Goal: Task Accomplishment & Management: Manage account settings

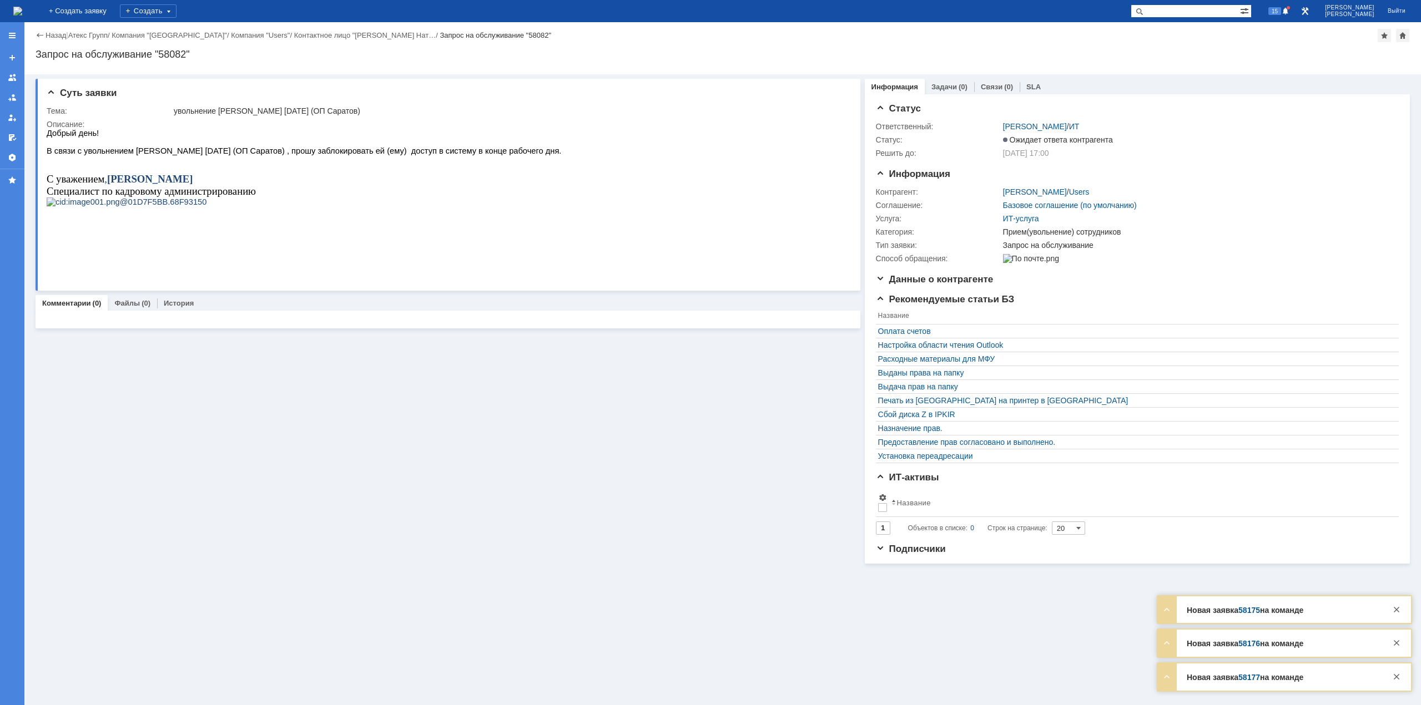
click at [22, 16] on img at bounding box center [17, 11] width 9 height 9
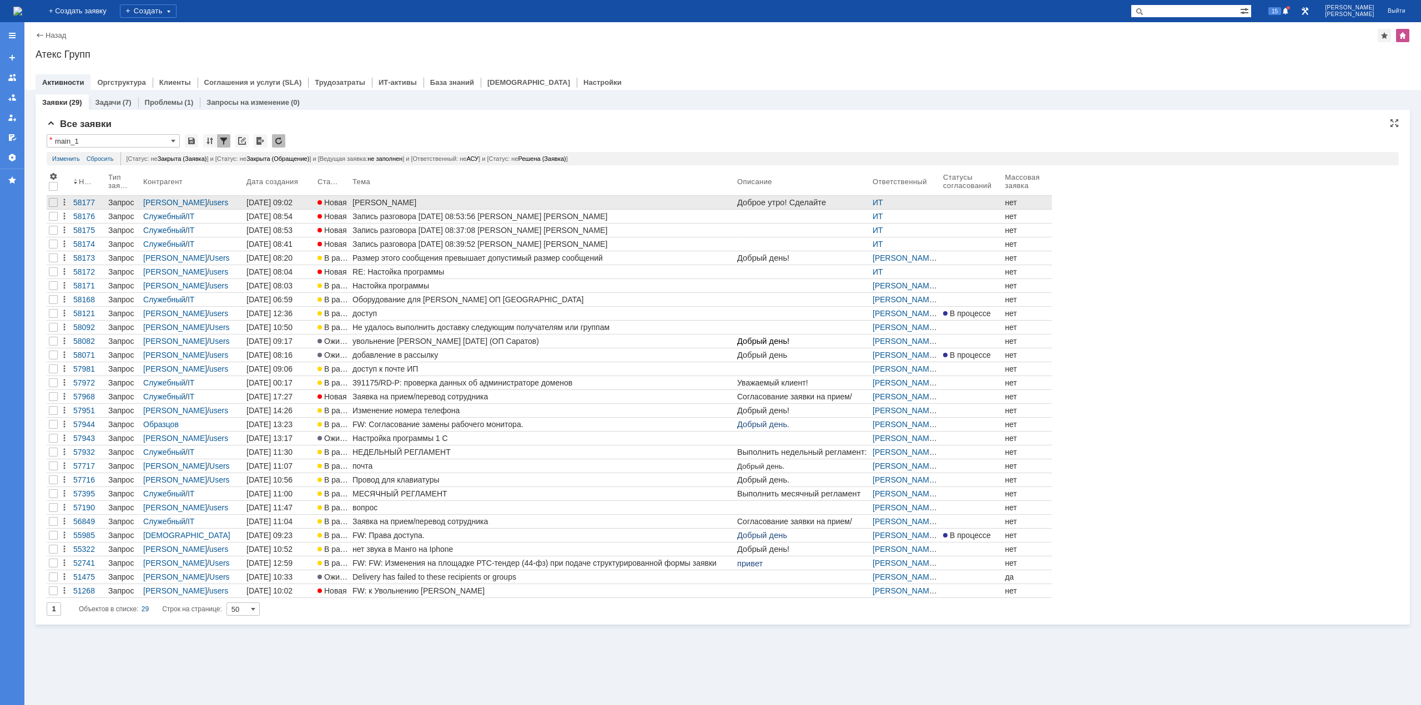
click at [391, 199] on div "[PERSON_NAME]" at bounding box center [542, 202] width 380 height 9
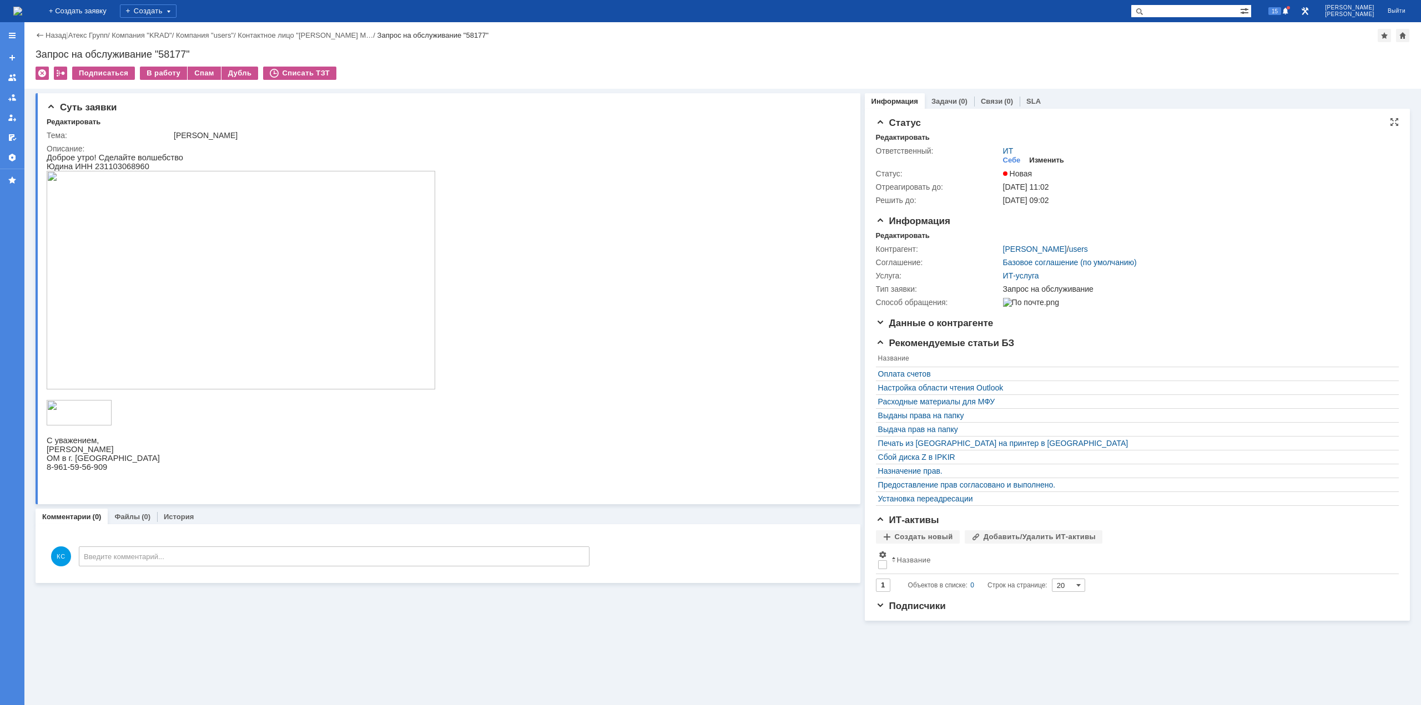
click at [1037, 156] on div "Изменить" at bounding box center [1046, 160] width 35 height 9
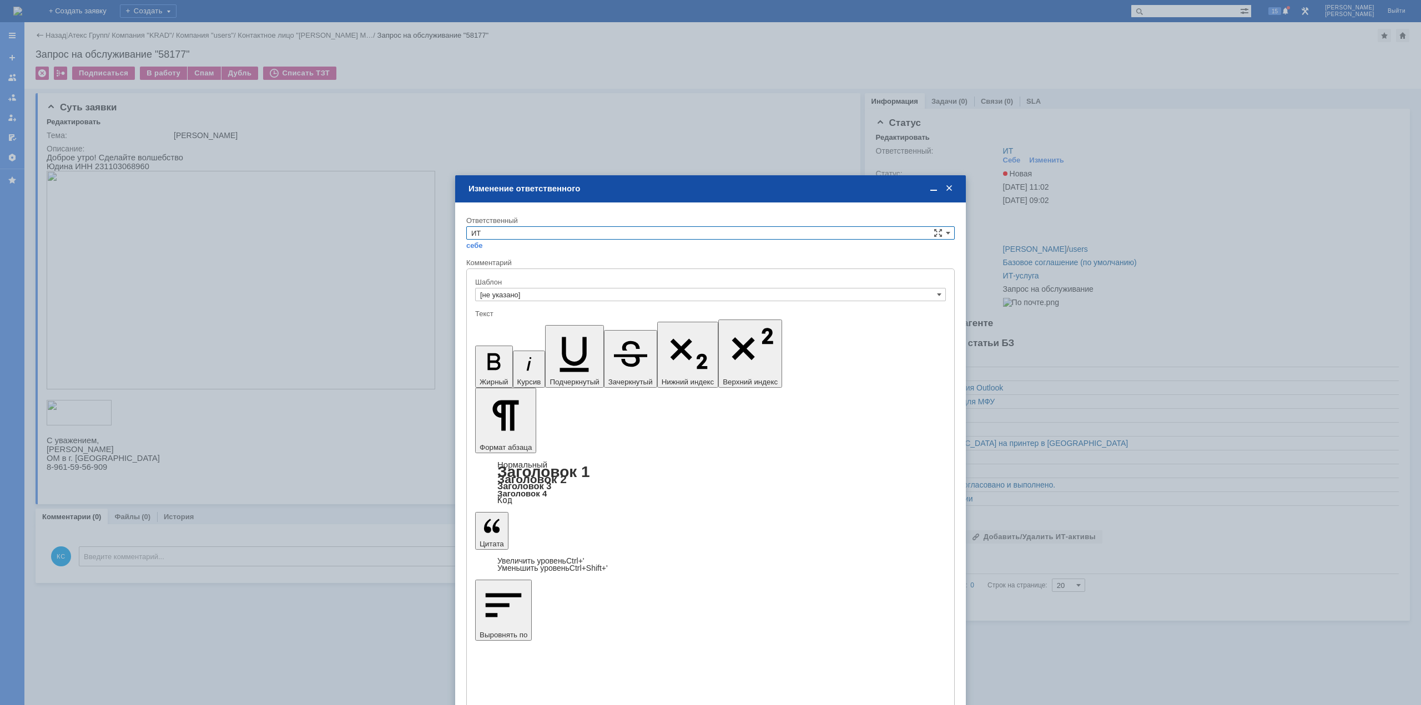
click at [509, 225] on div "Ответственный" at bounding box center [710, 221] width 488 height 11
click at [508, 229] on input "ИТ" at bounding box center [710, 232] width 488 height 13
click at [489, 326] on span "АСУ" at bounding box center [710, 325] width 478 height 9
type input "АСУ"
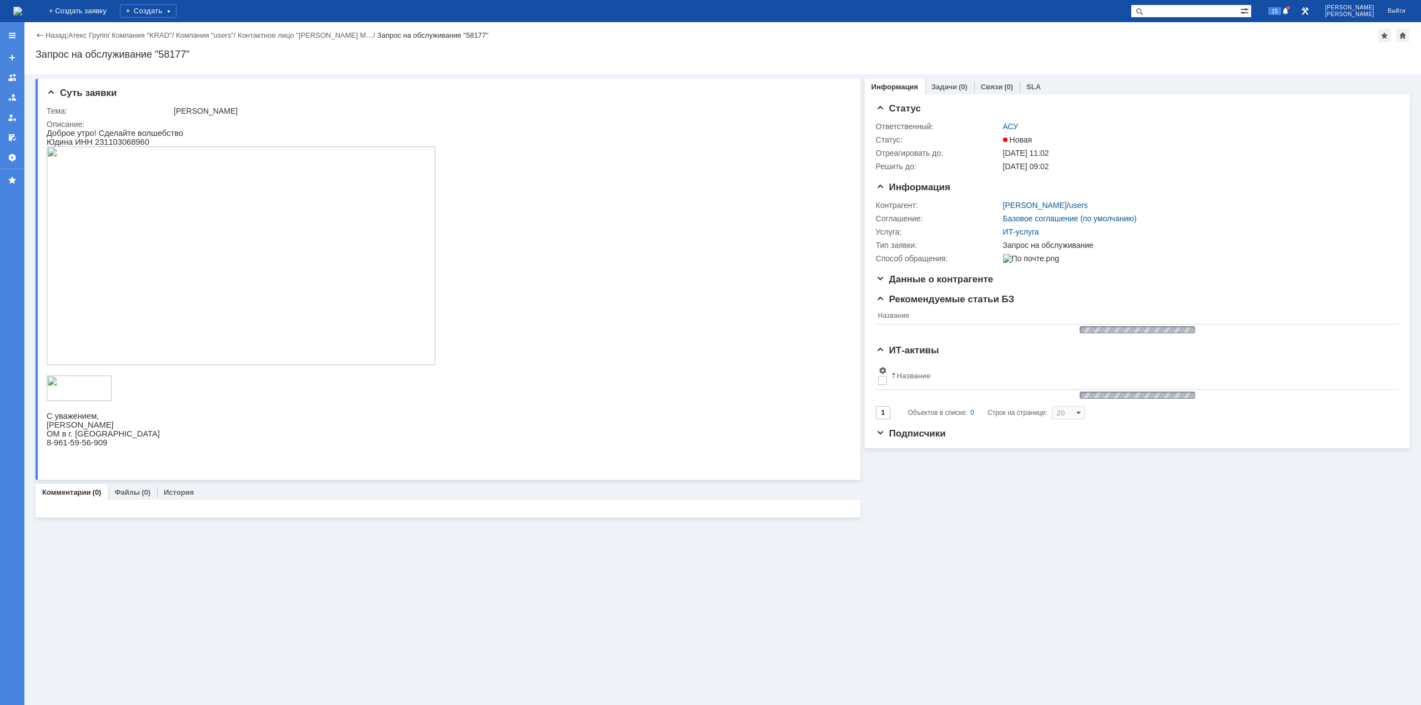
click at [22, 7] on img at bounding box center [17, 11] width 9 height 9
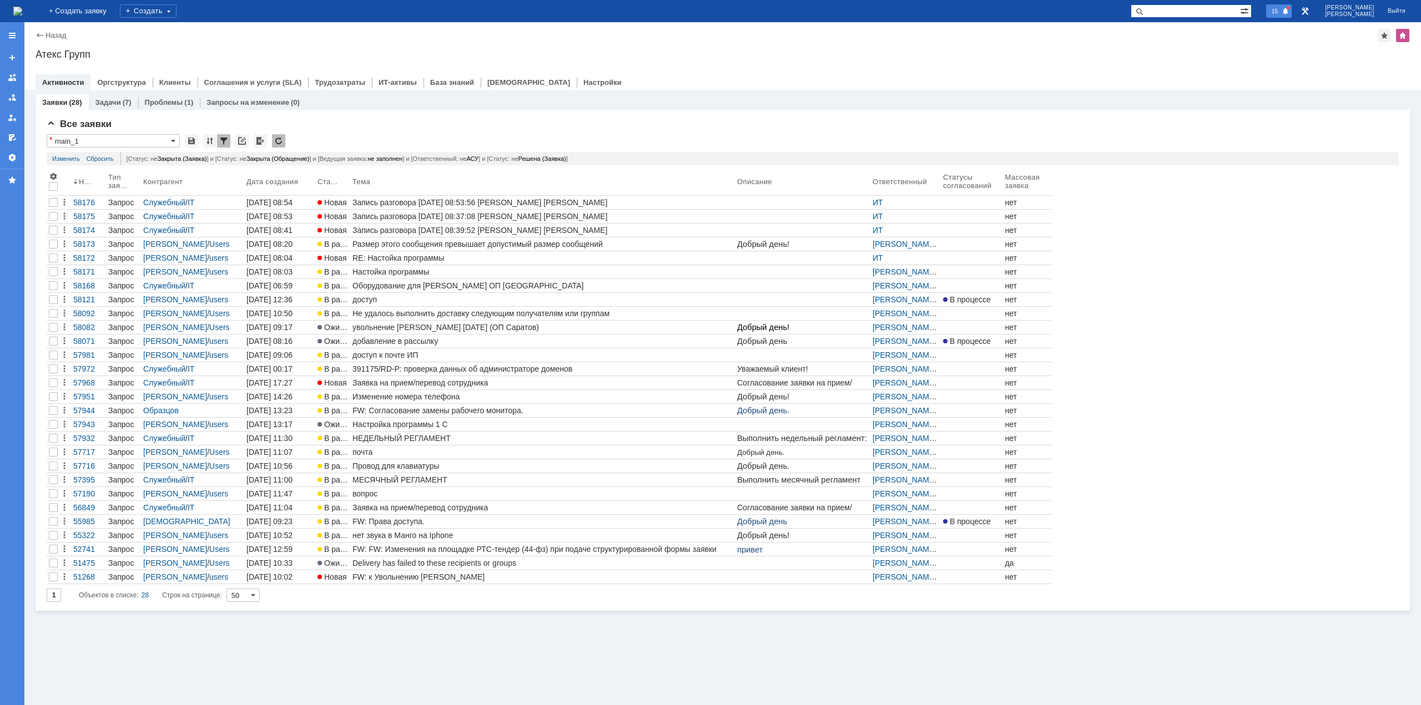
click at [1291, 9] on div "15" at bounding box center [1279, 10] width 26 height 13
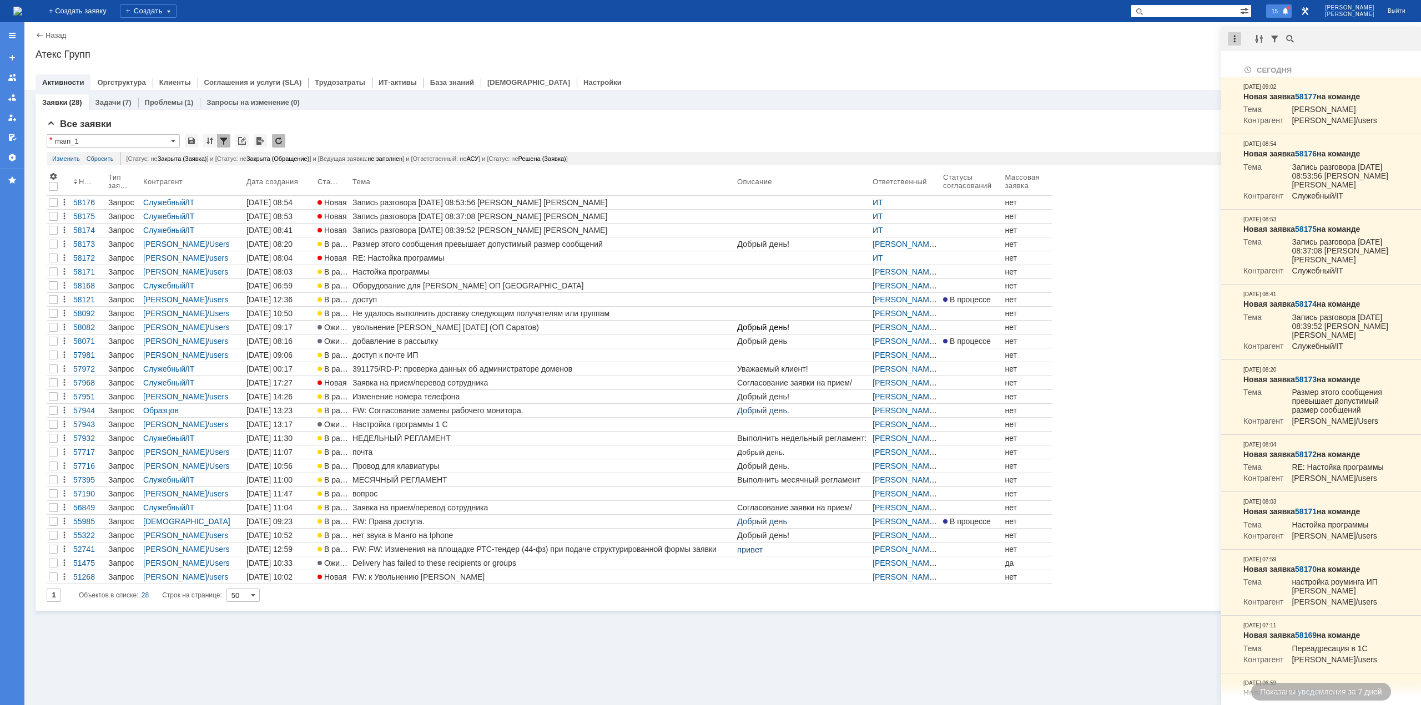
click at [1240, 37] on div at bounding box center [1236, 38] width 31 height 13
click at [1239, 38] on div at bounding box center [1234, 38] width 13 height 13
click at [1253, 66] on div "Отметить уведомления прочитанными" at bounding box center [1310, 67] width 149 height 8
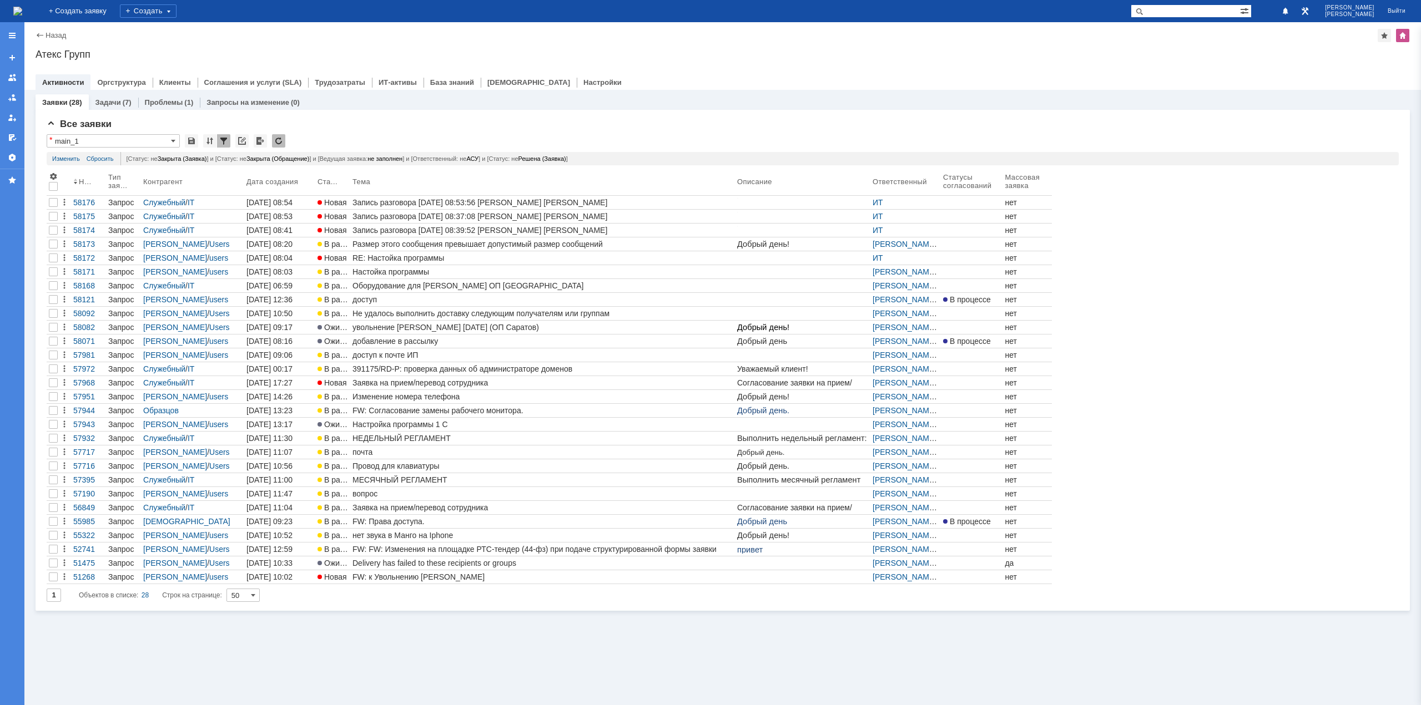
click at [1095, 47] on div "Назад | Атекс Групп Атекс Групп root$101 Активности Оргструктура Клиенты Соглаш…" at bounding box center [722, 56] width 1396 height 68
click at [405, 259] on div "RE: Настойка программы" at bounding box center [542, 258] width 380 height 9
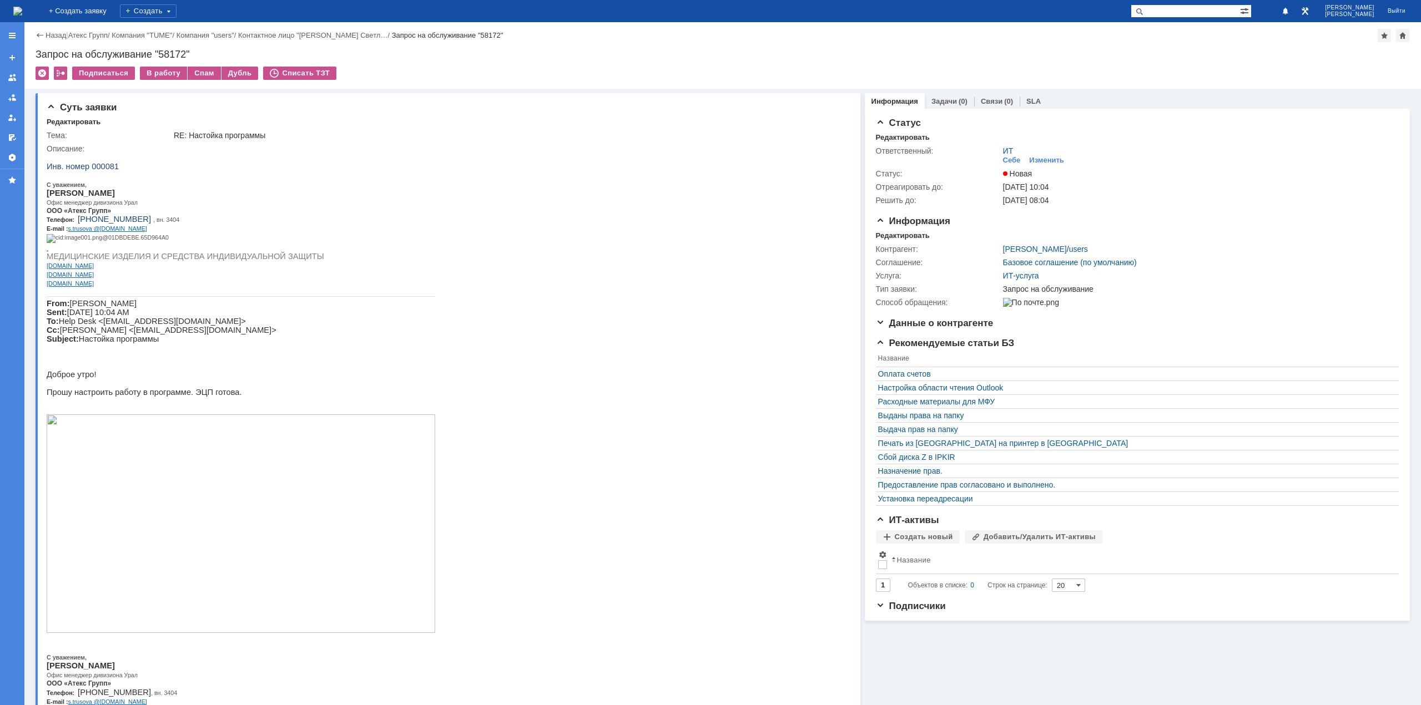
click at [22, 12] on img at bounding box center [17, 11] width 9 height 9
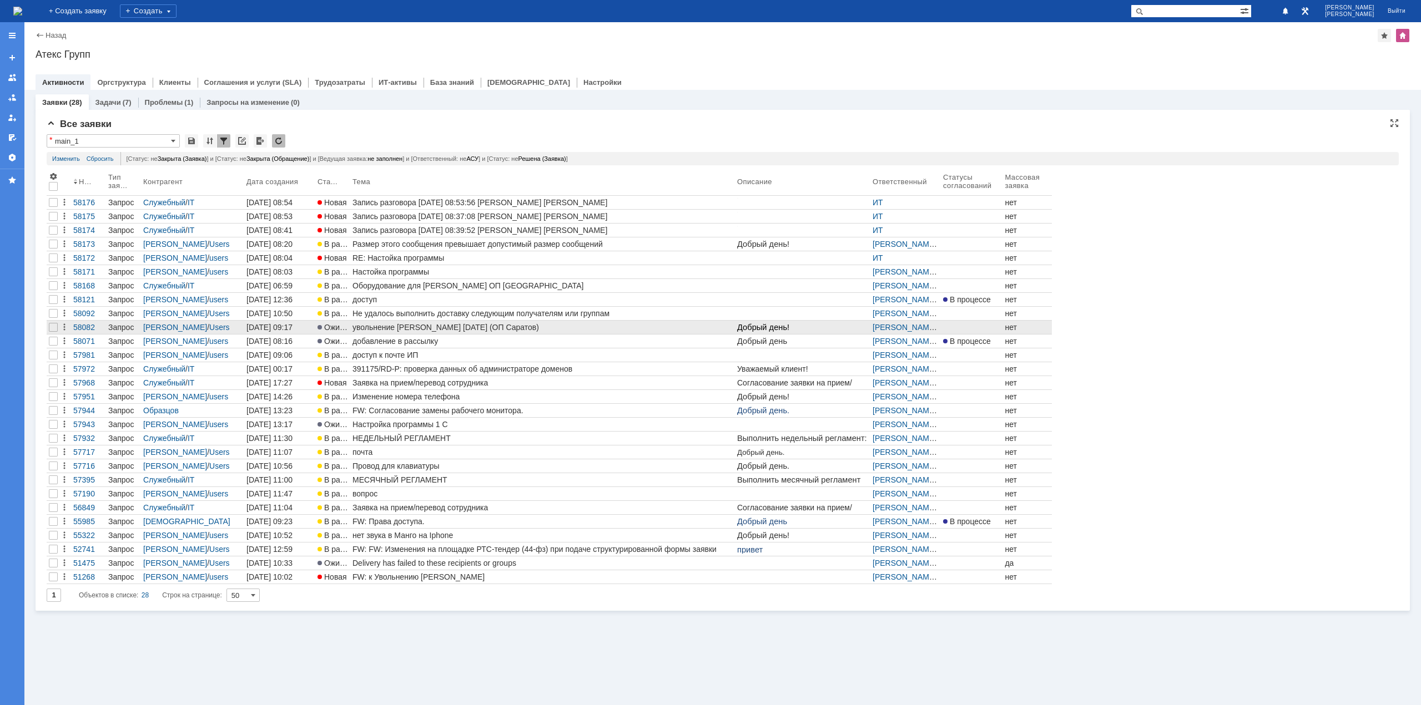
click at [368, 325] on div "увольнение [PERSON_NAME] [DATE] (ОП Саратов)" at bounding box center [542, 327] width 380 height 9
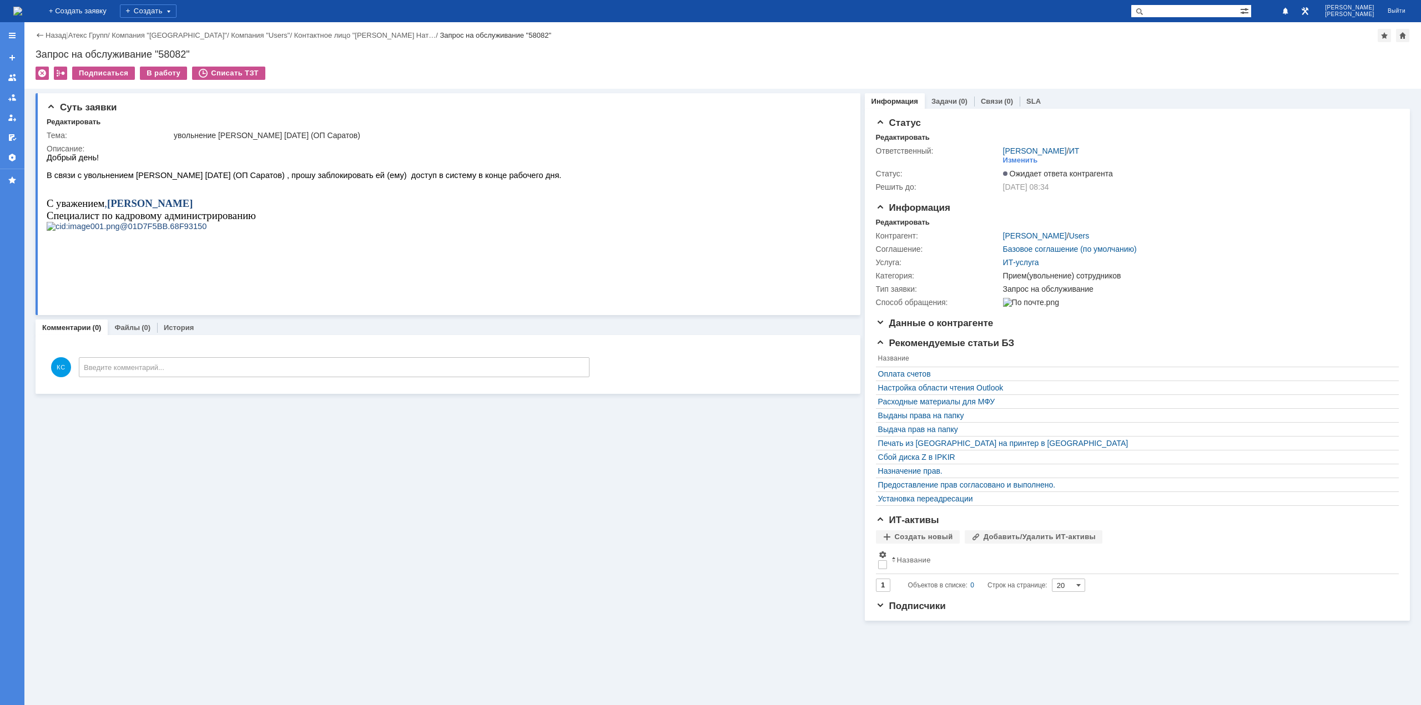
click at [251, 180] on span "В связи с увольнением [PERSON_NAME] [DATE] (ОП Саратов) , прошу заблокировать е…" at bounding box center [304, 175] width 514 height 9
click at [22, 7] on img at bounding box center [17, 11] width 9 height 9
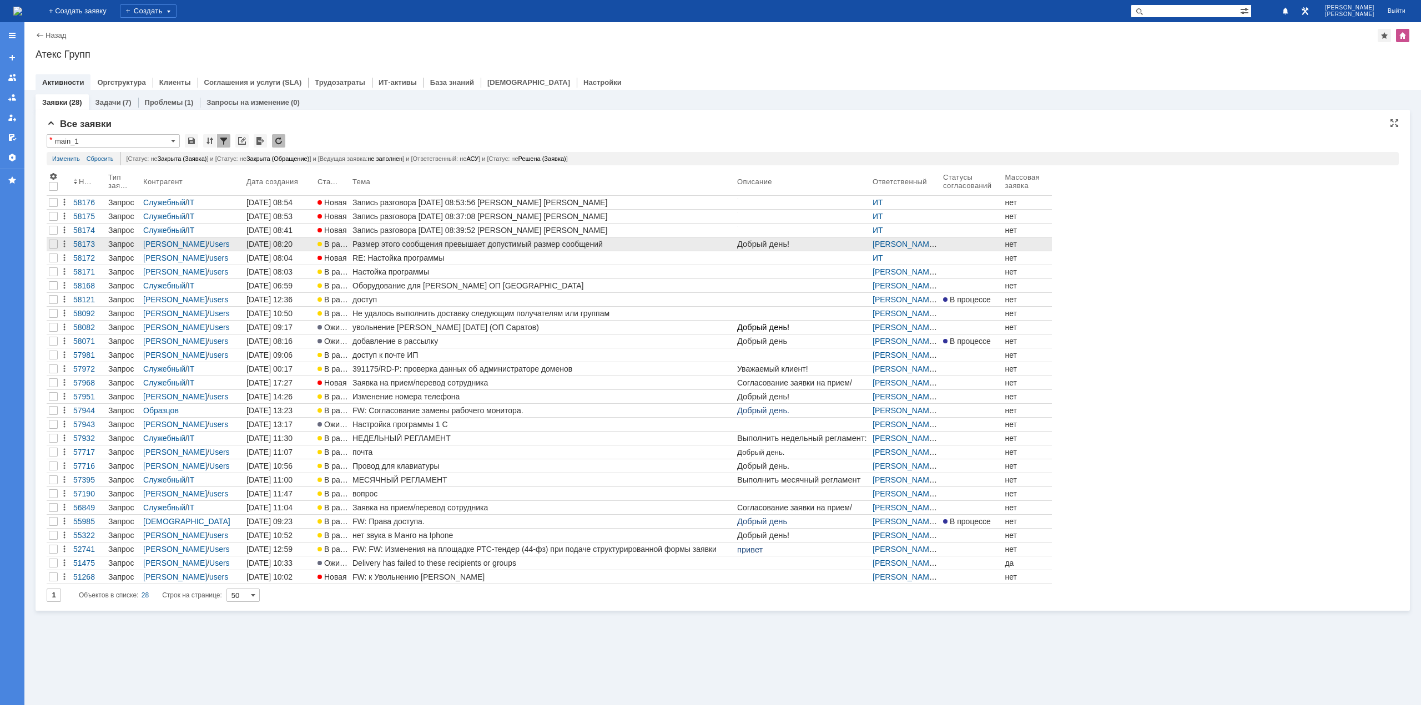
click at [411, 244] on div "Размер этого сообщения превышает допустимый размер сообщений" at bounding box center [542, 244] width 380 height 9
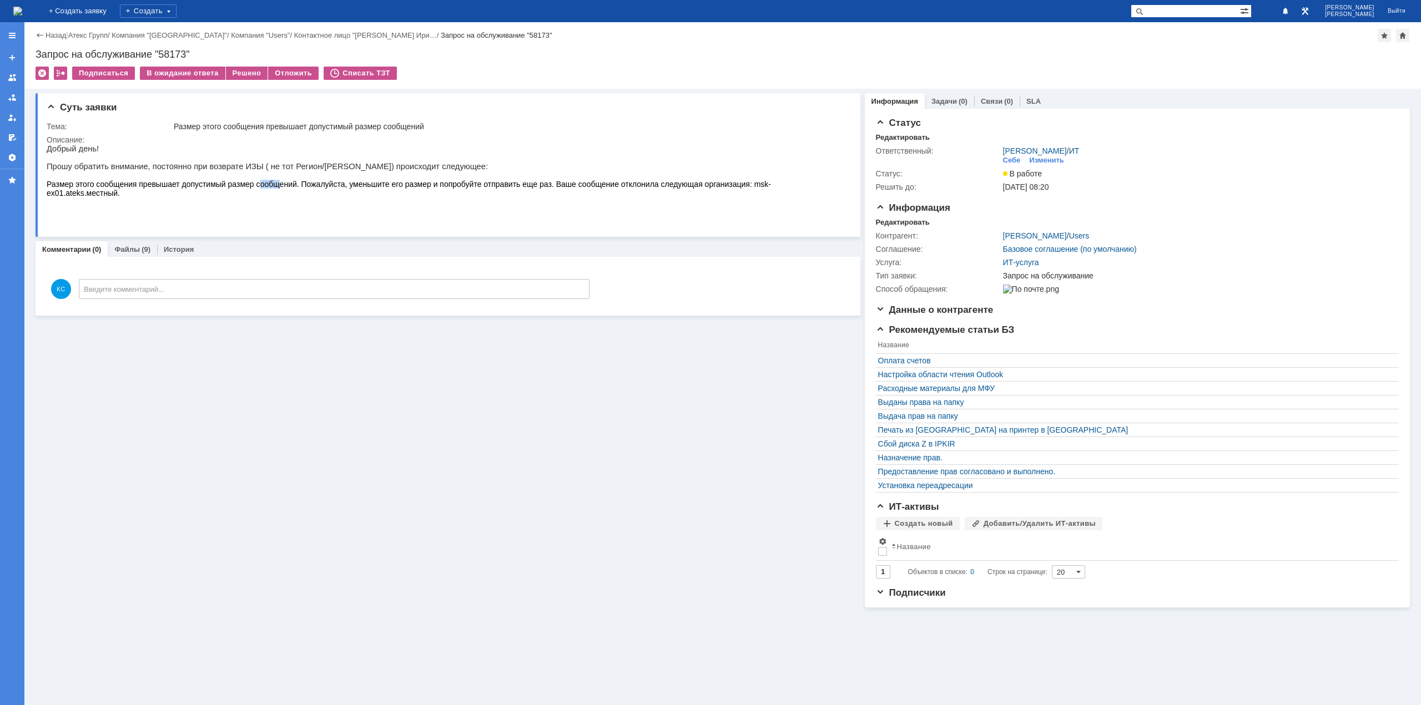
drag, startPoint x: 261, startPoint y: 184, endPoint x: 277, endPoint y: 187, distance: 16.3
click at [277, 187] on p "Размер этого сообщения превышает допустимый размер сообщений. Пожалуйста, умень…" at bounding box center [445, 189] width 796 height 18
drag, startPoint x: 165, startPoint y: 169, endPoint x: 221, endPoint y: 170, distance: 56.1
click at [217, 170] on p "Прошу обратить внимание, постоянно при возврате ИЗЫ ( не тот Регион/[PERSON_NAM…" at bounding box center [445, 166] width 796 height 9
drag, startPoint x: 240, startPoint y: 171, endPoint x: 264, endPoint y: 171, distance: 23.9
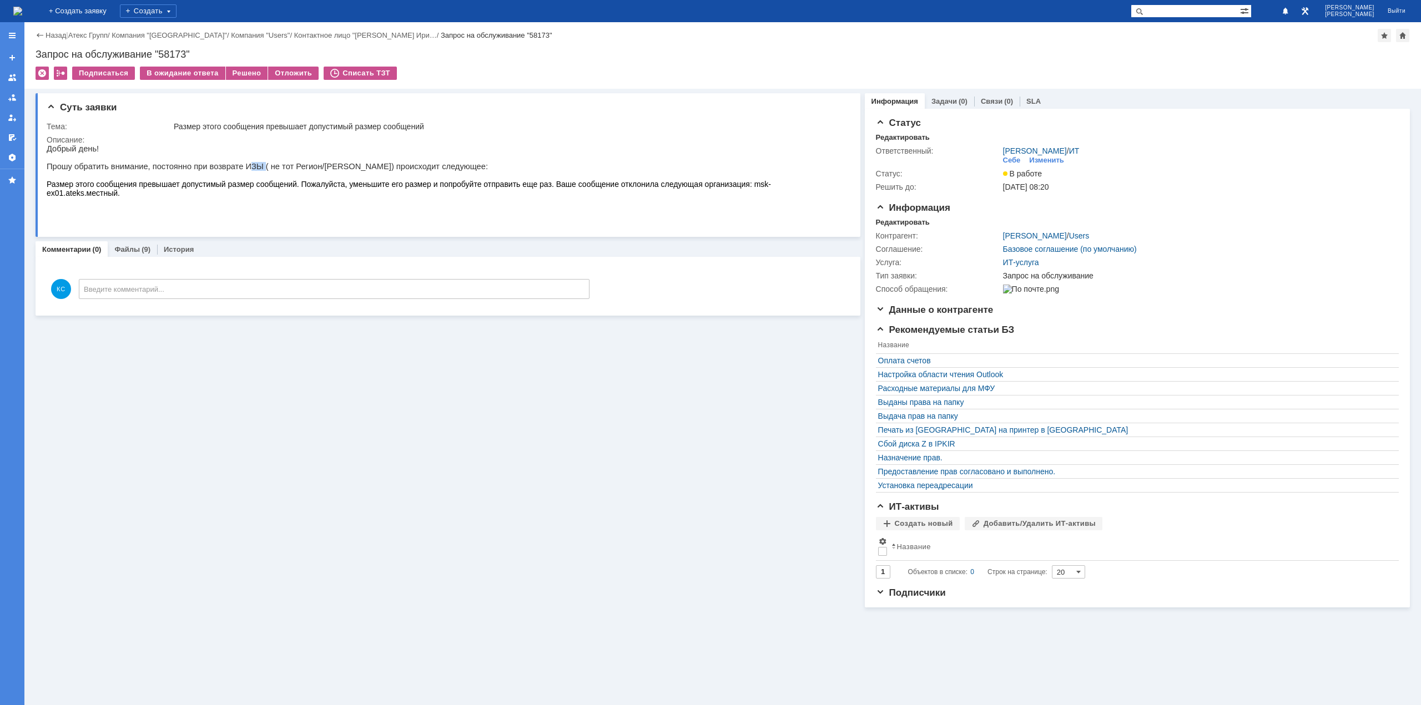
click at [253, 171] on p "Прошу обратить внимание, постоянно при возврате ИЗЫ ( не тот Регион/[PERSON_NAM…" at bounding box center [445, 166] width 796 height 9
drag, startPoint x: 281, startPoint y: 171, endPoint x: 291, endPoint y: 171, distance: 9.4
click at [290, 171] on p "Прошу обратить внимание, постоянно при возврате ИЗЫ ( не тот Регион/[PERSON_NAM…" at bounding box center [445, 166] width 796 height 9
drag, startPoint x: 307, startPoint y: 173, endPoint x: 341, endPoint y: 173, distance: 33.3
click at [335, 171] on p "Прошу обратить внимание, постоянно при возврате ИЗЫ ( не тот Регион/[PERSON_NAM…" at bounding box center [445, 166] width 796 height 9
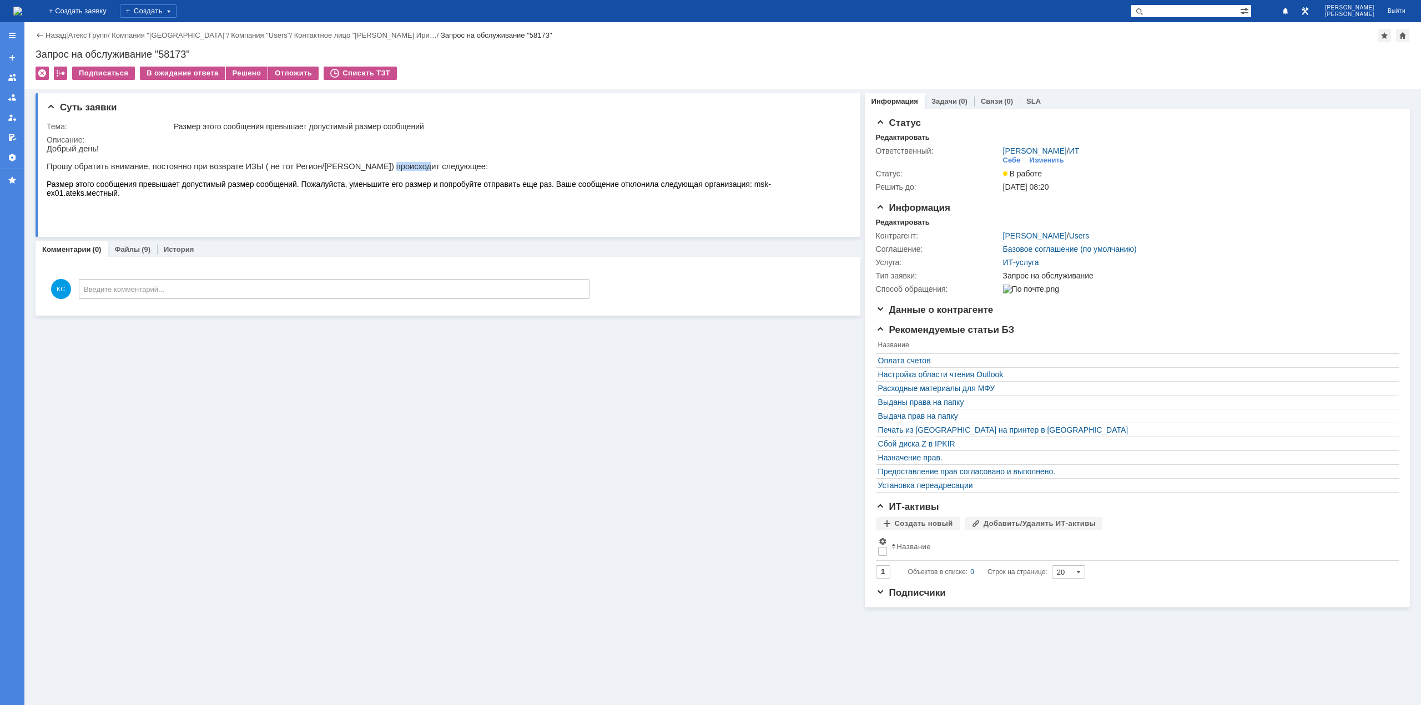
drag, startPoint x: 366, startPoint y: 173, endPoint x: 398, endPoint y: 174, distance: 31.7
click at [398, 171] on p "Прошу обратить внимание, постоянно при возврате ИЗЫ ( не тот Регион/[PERSON_NAM…" at bounding box center [445, 166] width 796 height 9
drag, startPoint x: 235, startPoint y: 190, endPoint x: 326, endPoint y: 194, distance: 91.7
click at [295, 193] on span "Размер этого сообщения превышает допустимый размер сообщений. Пожалуйста, умень…" at bounding box center [409, 189] width 724 height 18
drag, startPoint x: 326, startPoint y: 194, endPoint x: 359, endPoint y: 194, distance: 32.7
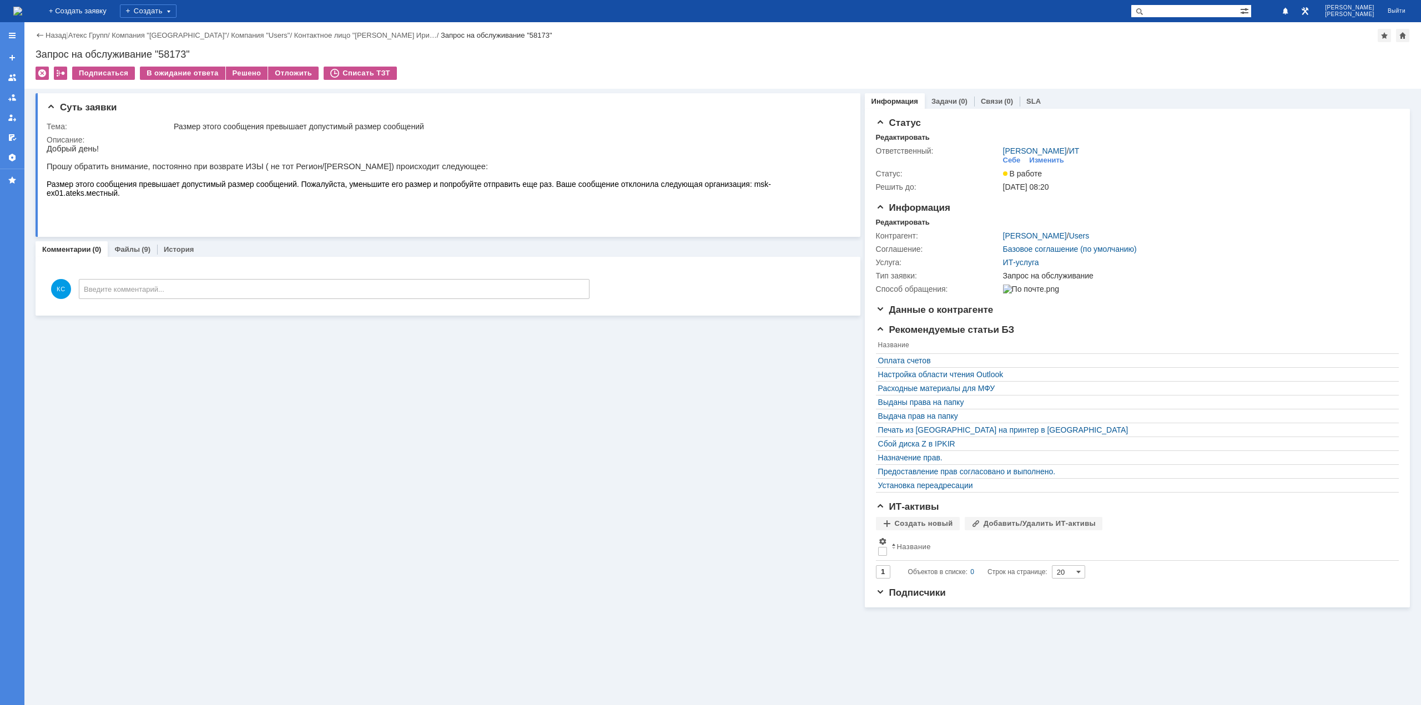
click at [359, 194] on p "Размер этого сообщения превышает допустимый размер сообщений. Пожалуйста, умень…" at bounding box center [445, 189] width 796 height 18
click at [22, 20] on div "На домашнюю" at bounding box center [17, 11] width 9 height 22
click at [22, 13] on img at bounding box center [17, 11] width 9 height 9
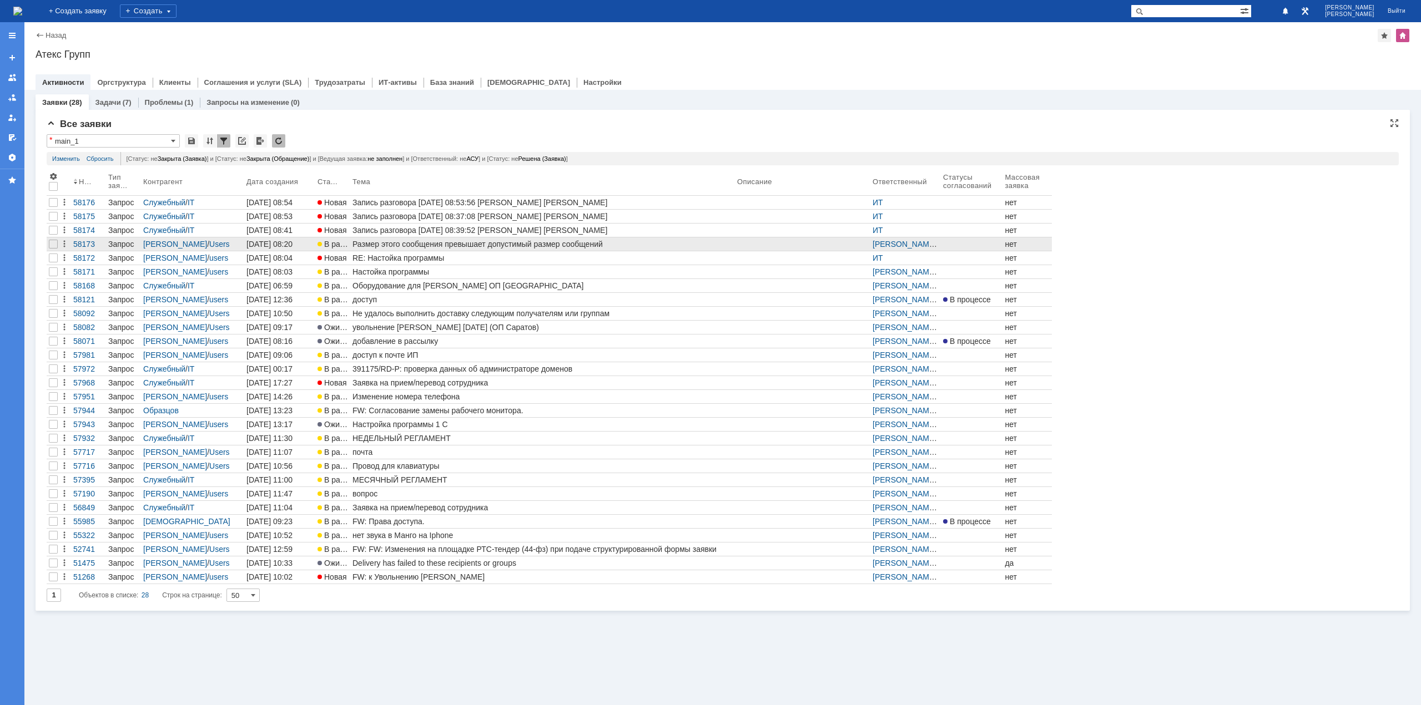
click at [417, 244] on div "Размер этого сообщения превышает допустимый размер сообщений" at bounding box center [542, 244] width 380 height 9
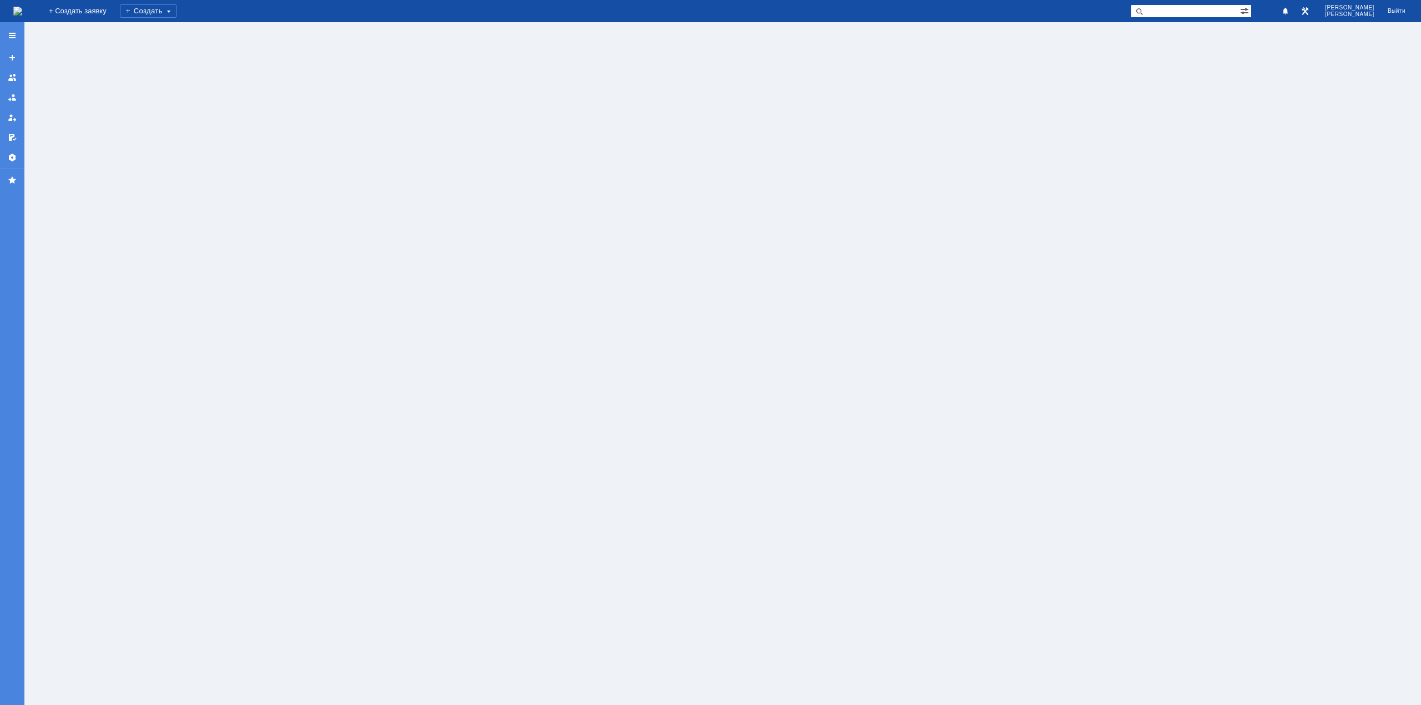
click at [22, 16] on img at bounding box center [17, 11] width 9 height 9
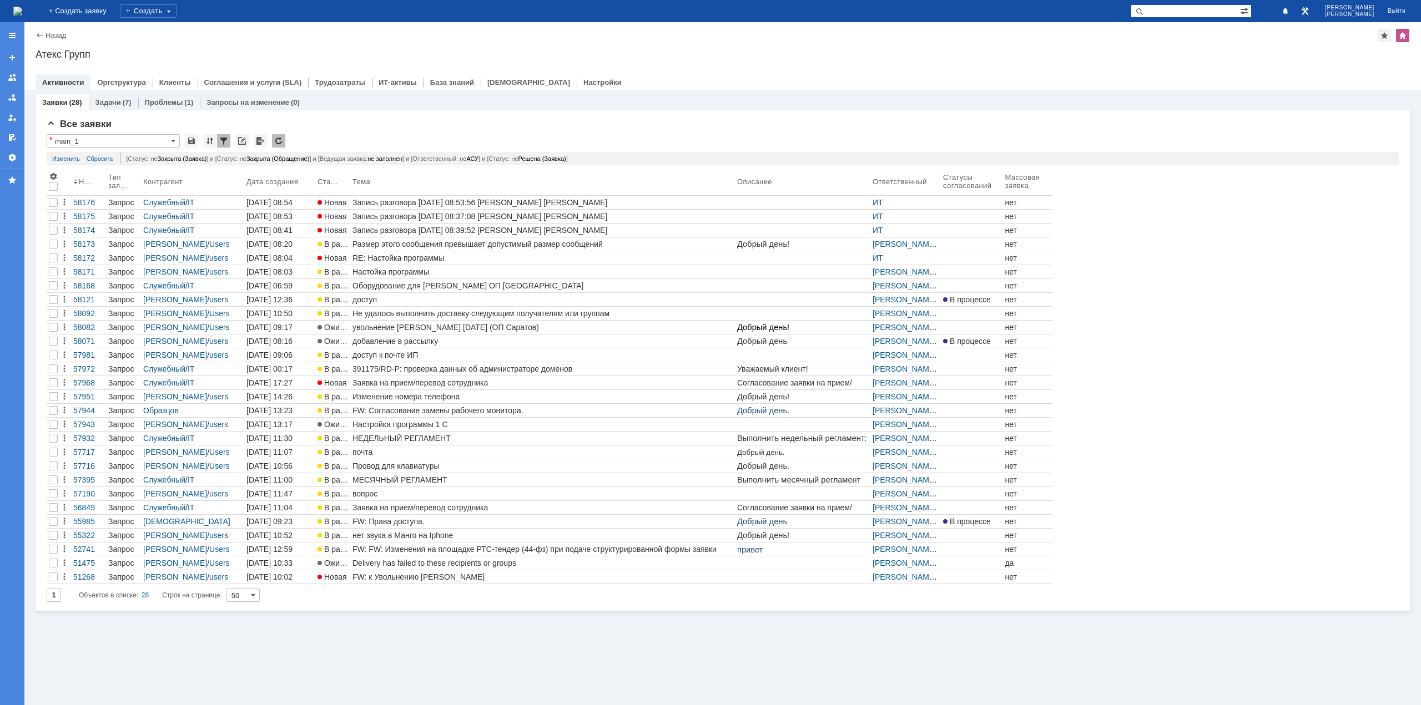
click at [22, 11] on img at bounding box center [17, 11] width 9 height 9
